Goal: Find contact information: Find contact information

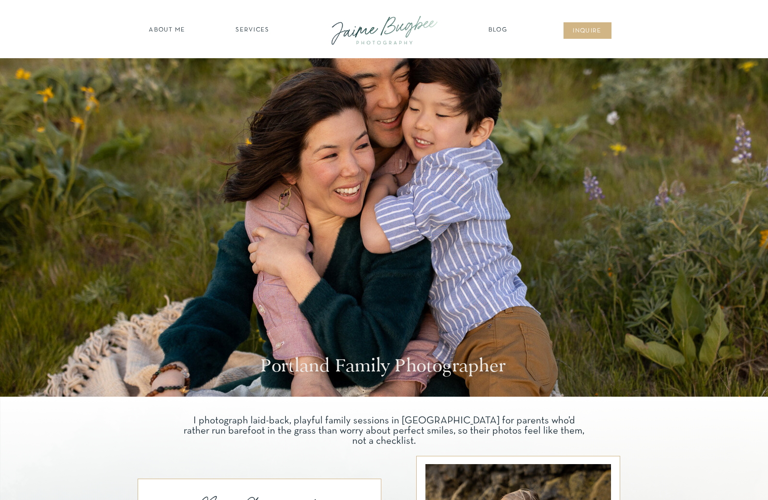
click at [251, 30] on nav "SERVICES" at bounding box center [252, 31] width 55 height 10
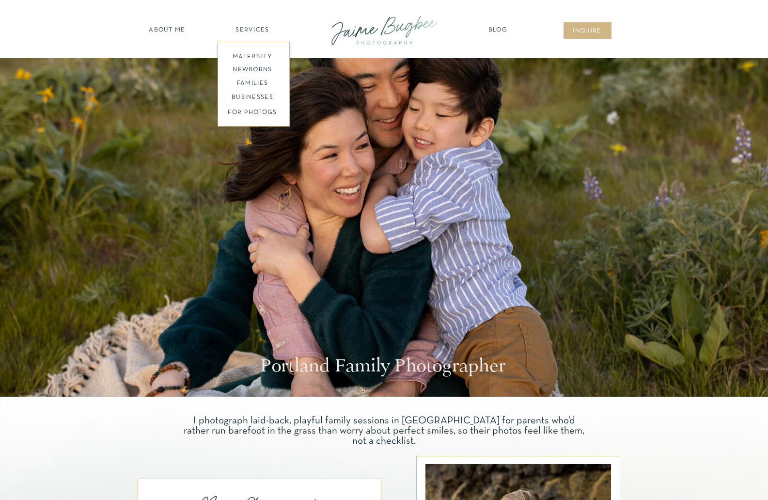
click at [172, 31] on nav "about ME" at bounding box center [167, 31] width 42 height 10
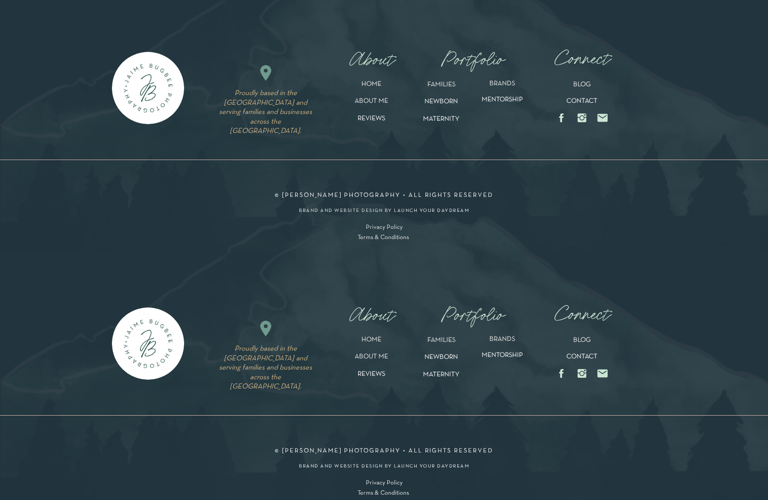
scroll to position [2114, 0]
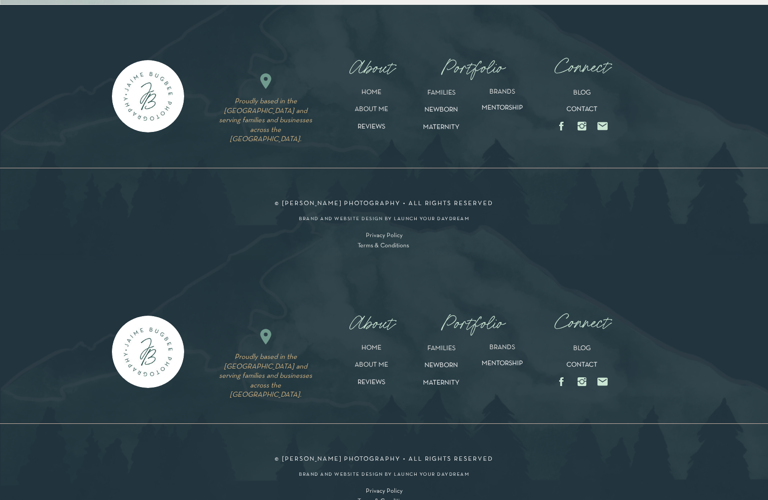
drag, startPoint x: 768, startPoint y: 425, endPoint x: 774, endPoint y: 465, distance: 39.8
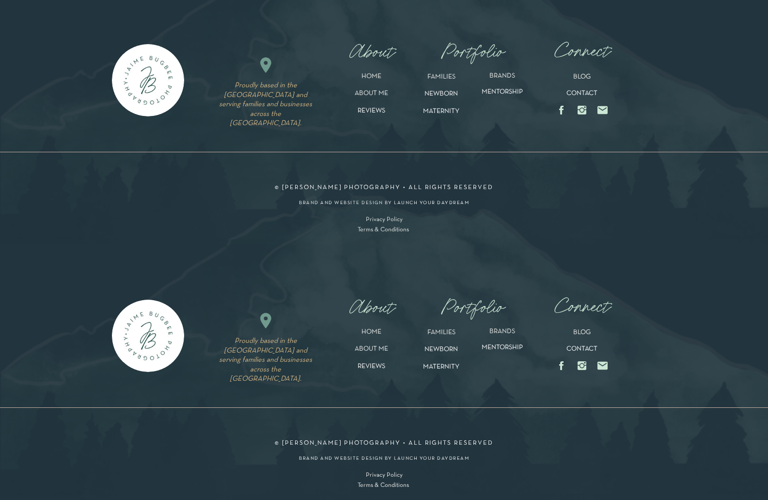
click at [581, 348] on p "CONTACT" at bounding box center [582, 350] width 49 height 8
